Goal: Task Accomplishment & Management: Manage account settings

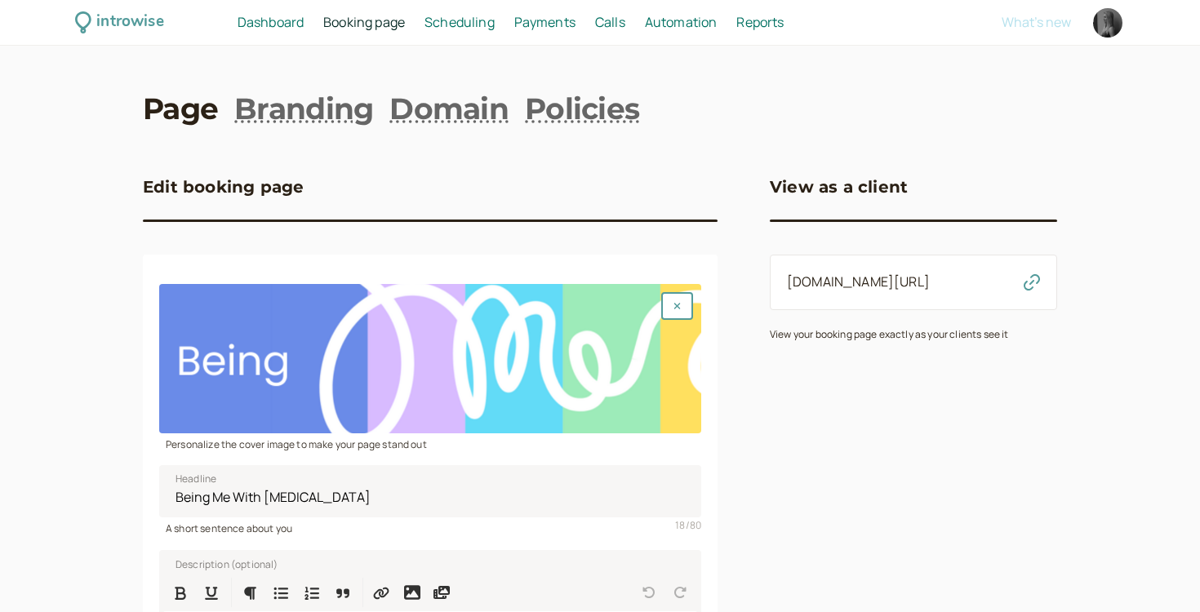
click at [291, 13] on span "Dashboard" at bounding box center [271, 22] width 66 height 18
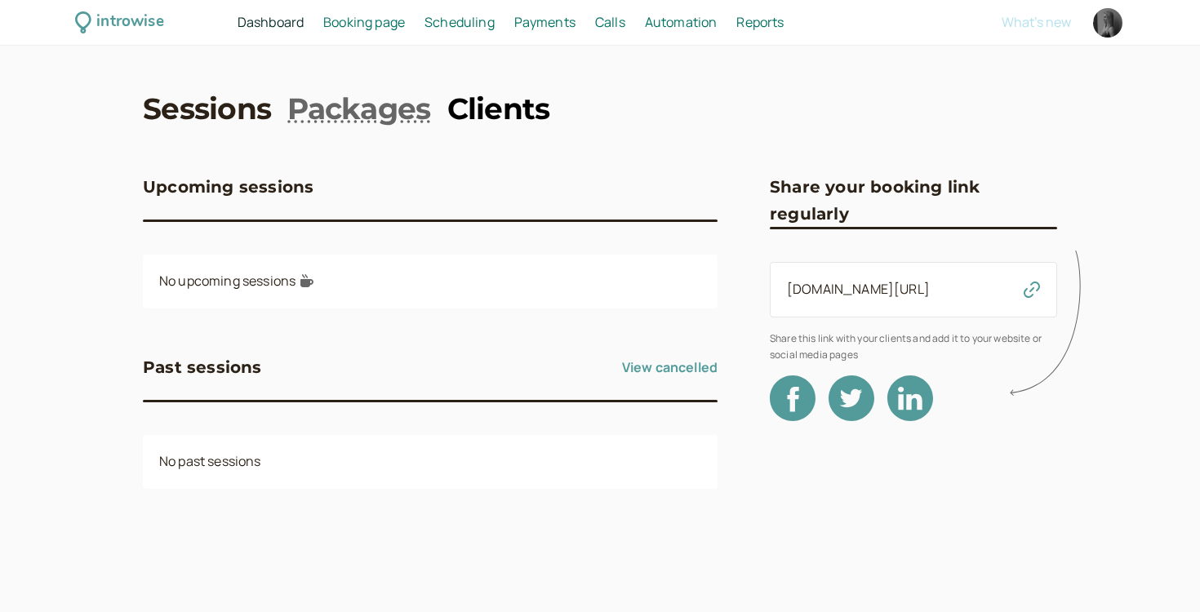
click at [487, 112] on link "Clients" at bounding box center [498, 108] width 103 height 41
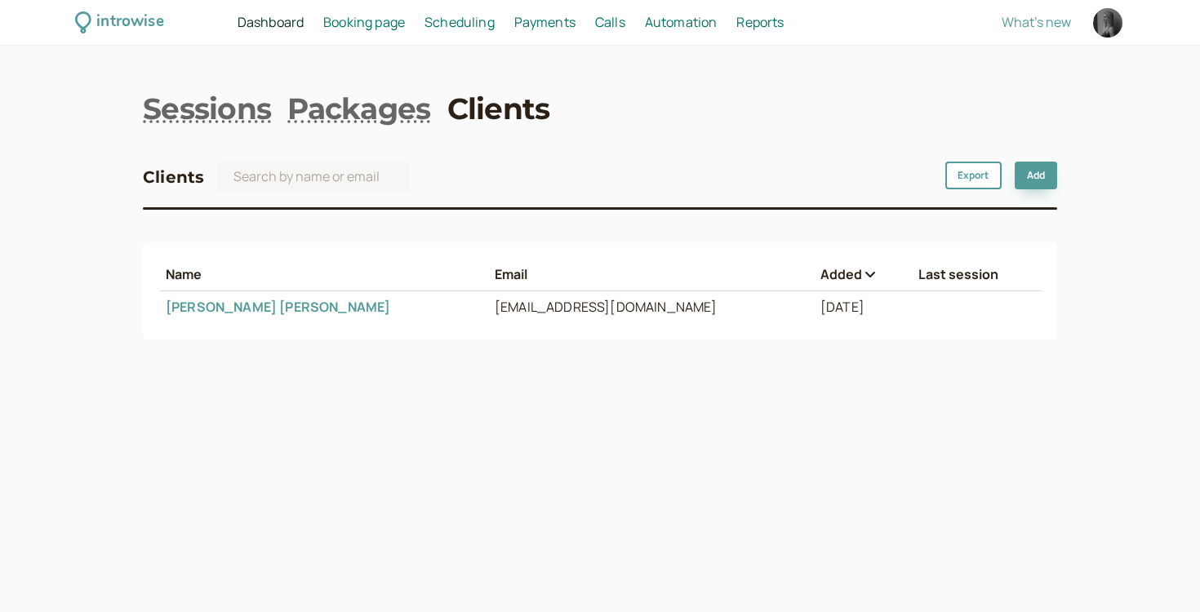
click at [220, 306] on link "[PERSON_NAME]" at bounding box center [278, 307] width 224 height 18
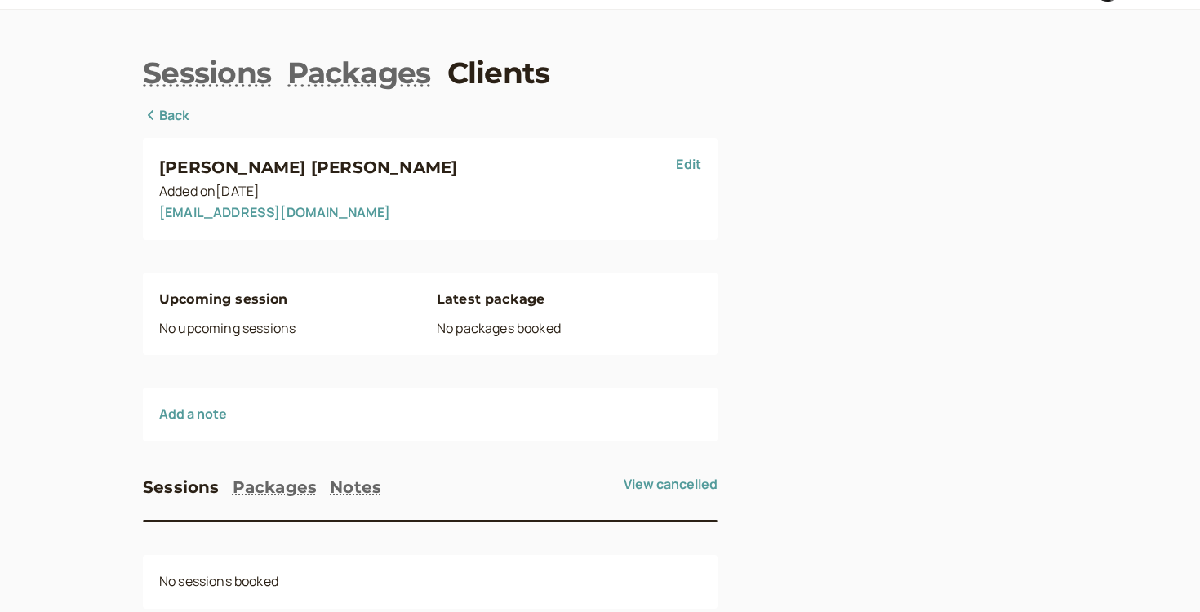
scroll to position [78, 0]
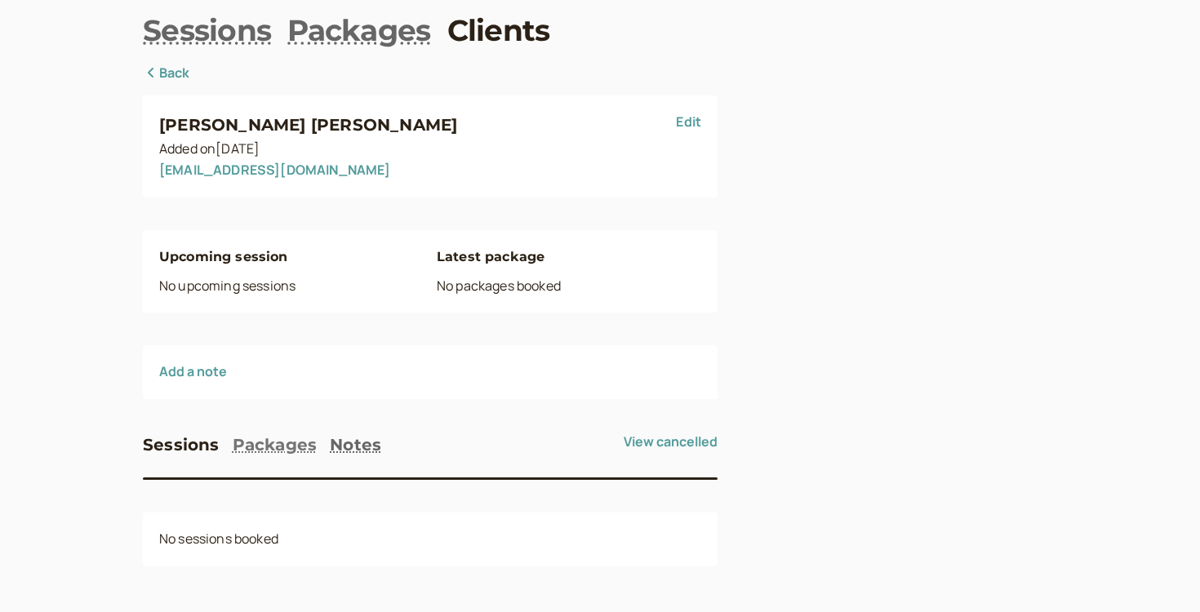
click at [275, 456] on button "Packages" at bounding box center [275, 445] width 85 height 26
click at [376, 435] on button "Notes" at bounding box center [355, 445] width 51 height 26
click at [293, 510] on div "Sessions Packages Notes Add No notes" at bounding box center [430, 499] width 575 height 135
click at [684, 447] on button "Add" at bounding box center [696, 446] width 42 height 28
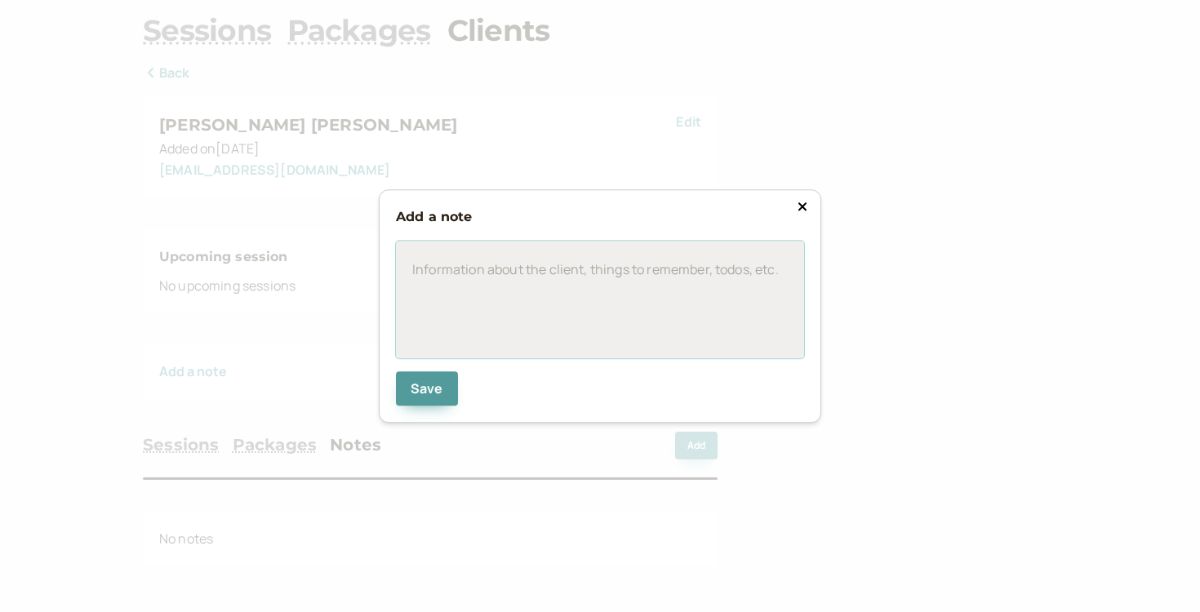
click at [571, 308] on div at bounding box center [600, 300] width 408 height 118
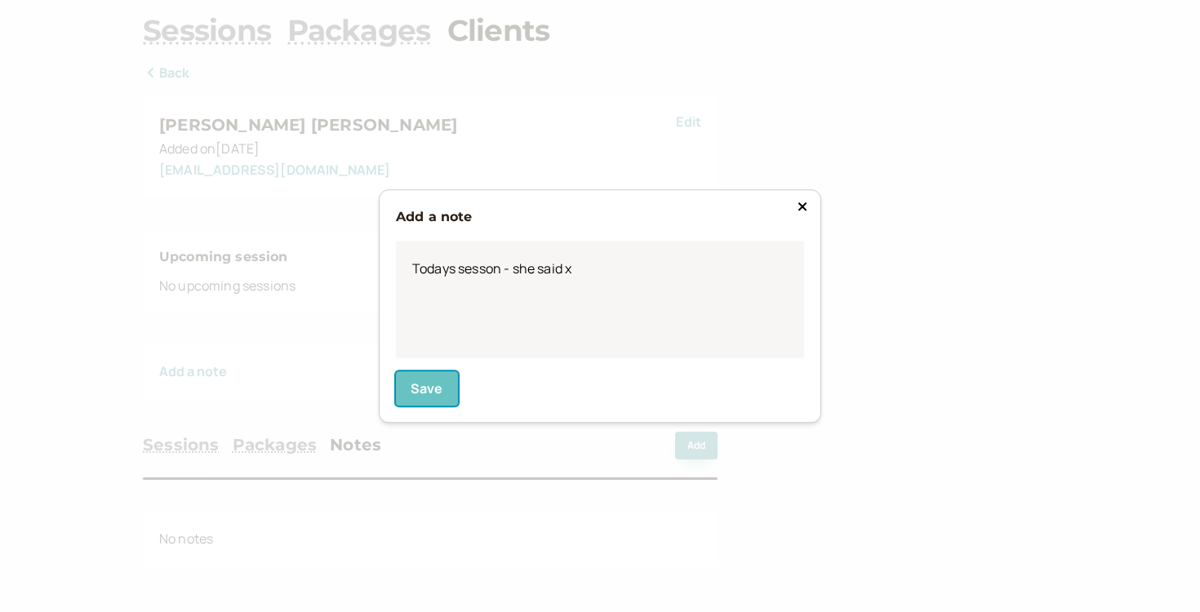
click at [437, 395] on span "Save" at bounding box center [427, 389] width 33 height 18
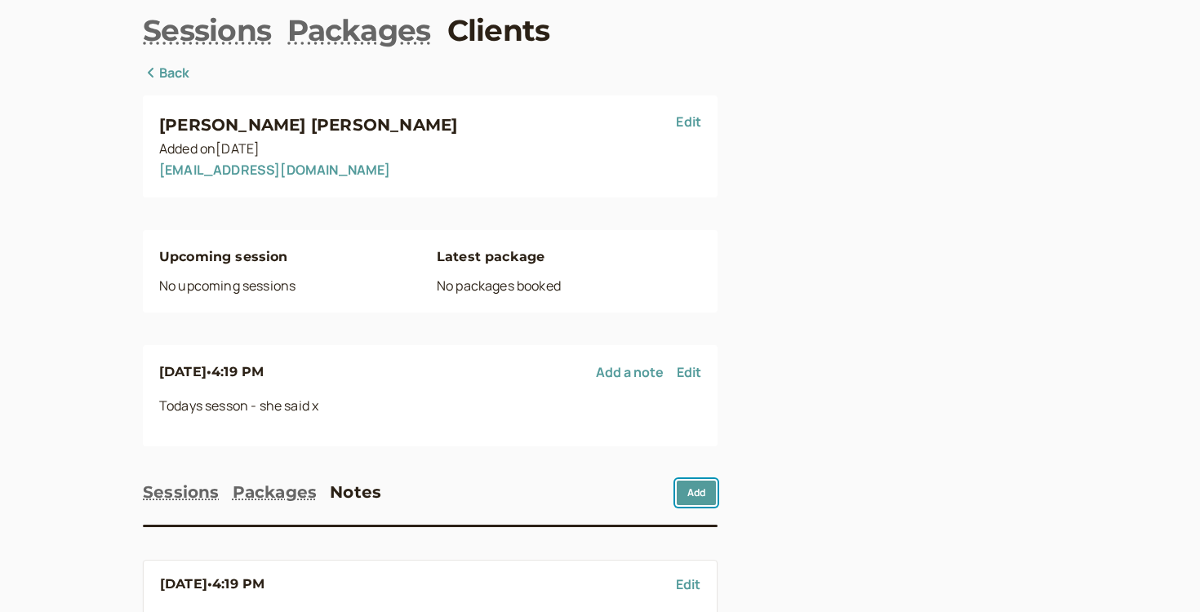
scroll to position [168, 0]
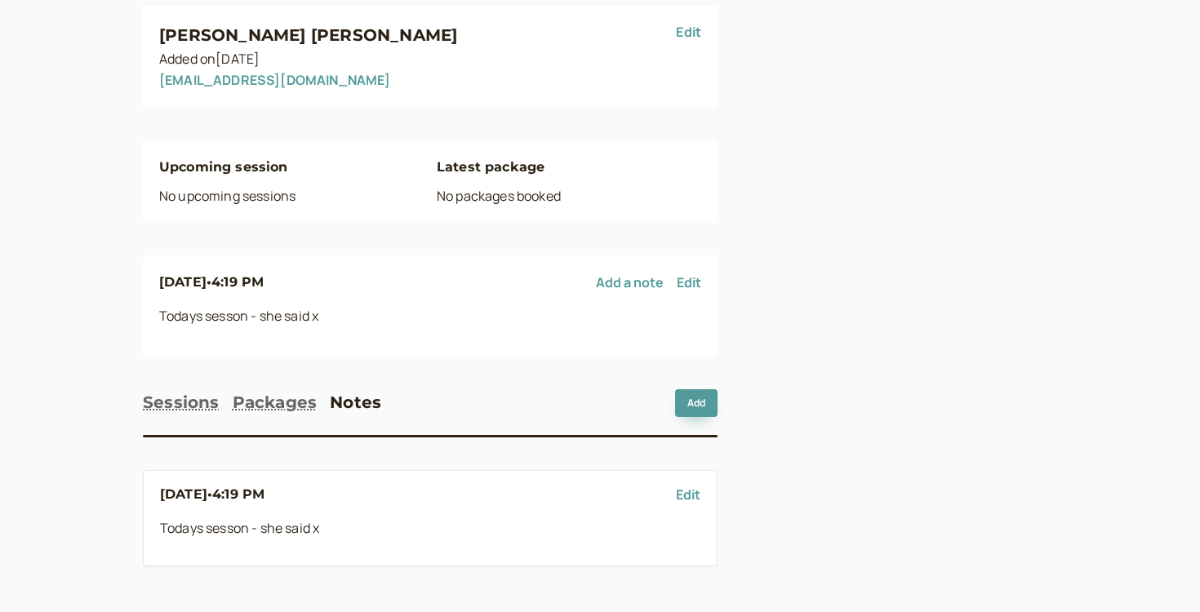
drag, startPoint x: 203, startPoint y: 487, endPoint x: 283, endPoint y: 571, distance: 115.5
click at [283, 571] on div "introwise Dashboard Dashboard Booking page Booking Scheduling Scheduling Paymen…" at bounding box center [600, 222] width 1200 height 780
click at [303, 545] on li "[DATE] • 4:19 PM Edit Todays sesson - she said x" at bounding box center [430, 518] width 575 height 96
click at [682, 511] on div "[DATE] • 4:19 PM Edit Todays sesson - she said x" at bounding box center [430, 512] width 540 height 56
click at [282, 398] on button "Packages" at bounding box center [275, 402] width 85 height 26
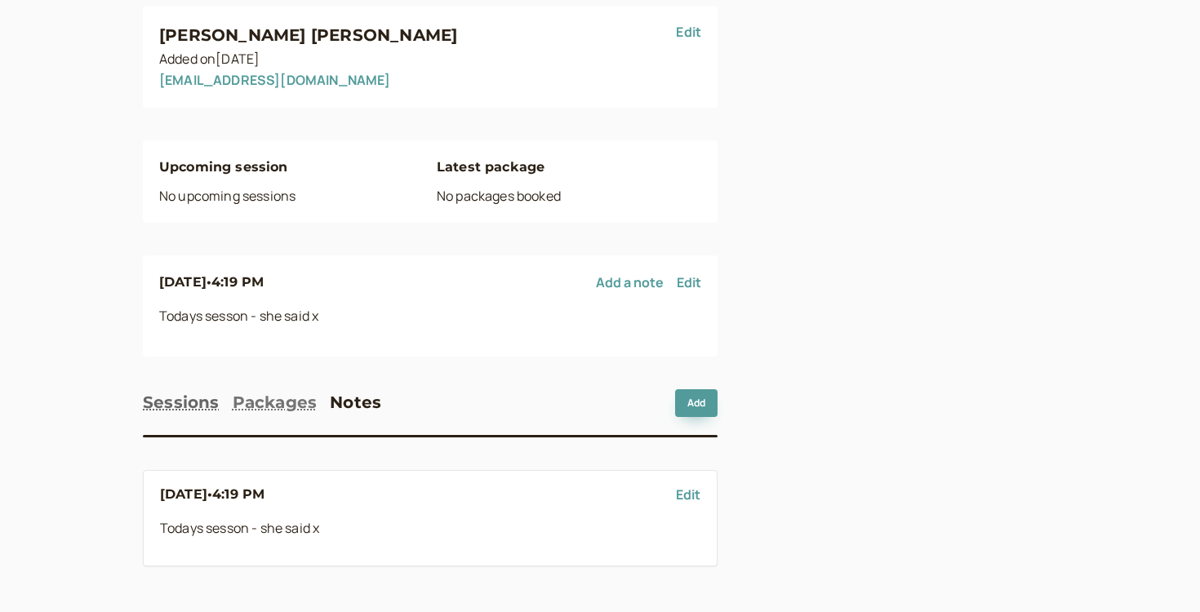
scroll to position [126, 0]
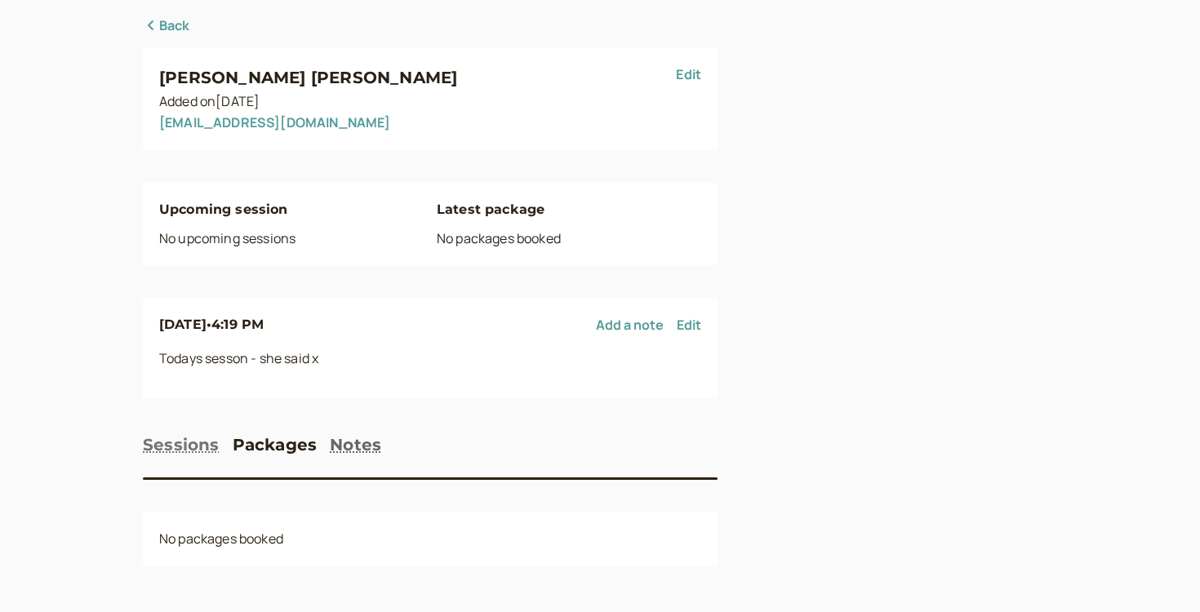
click at [176, 441] on button "Sessions" at bounding box center [181, 445] width 77 height 26
